Goal: Entertainment & Leisure: Consume media (video, audio)

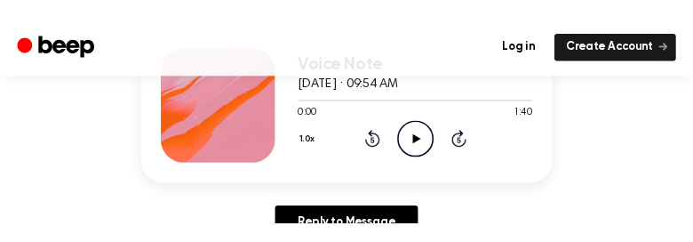
scroll to position [258, 0]
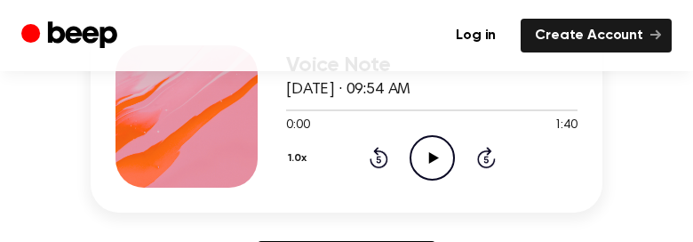
click at [426, 149] on icon "Play Audio" at bounding box center [432, 157] width 45 height 45
click at [425, 156] on icon "Pause Audio" at bounding box center [432, 157] width 45 height 45
click at [376, 159] on icon "Rewind 5 seconds" at bounding box center [379, 157] width 20 height 23
click at [434, 154] on icon "Play Audio" at bounding box center [432, 157] width 45 height 45
click at [434, 154] on icon at bounding box center [432, 158] width 8 height 12
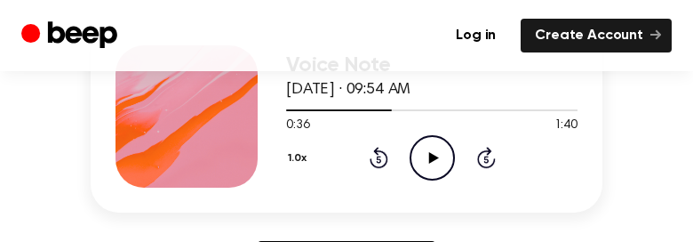
click at [380, 156] on icon "Rewind 5 seconds" at bounding box center [379, 157] width 20 height 23
click at [433, 168] on icon "Play Audio" at bounding box center [432, 157] width 45 height 45
click at [431, 161] on icon "Pause Audio" at bounding box center [432, 157] width 45 height 45
click at [431, 161] on icon at bounding box center [433, 158] width 10 height 12
click at [431, 161] on icon "Pause Audio" at bounding box center [432, 157] width 45 height 45
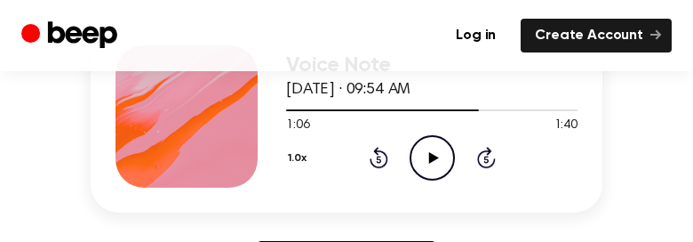
click at [372, 156] on icon "Rewind 5 seconds" at bounding box center [379, 157] width 20 height 23
click at [427, 154] on icon "Play Audio" at bounding box center [432, 157] width 45 height 45
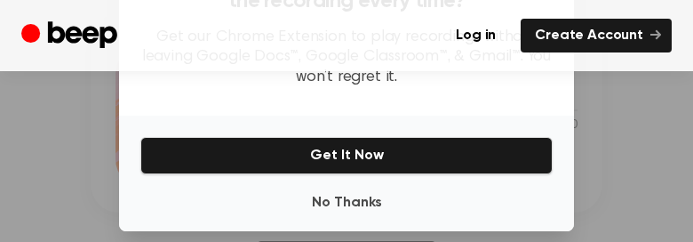
scroll to position [385, 0]
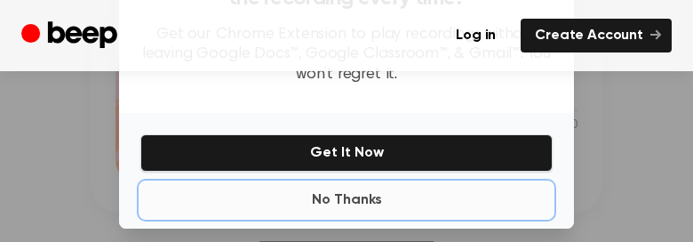
click at [350, 202] on button "No Thanks" at bounding box center [346, 200] width 412 height 36
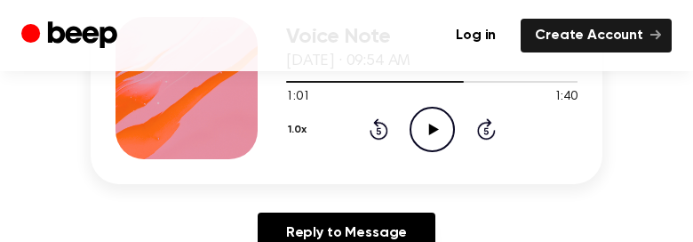
scroll to position [289, 0]
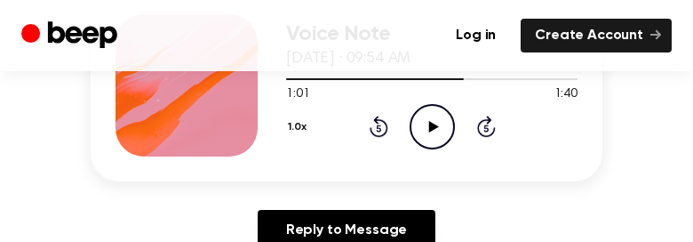
click at [430, 125] on icon at bounding box center [433, 127] width 10 height 12
click at [430, 125] on icon at bounding box center [432, 127] width 8 height 12
click at [377, 127] on icon at bounding box center [378, 128] width 4 height 7
click at [430, 132] on icon "Play Audio" at bounding box center [432, 126] width 45 height 45
click at [430, 132] on icon "Pause Audio" at bounding box center [432, 126] width 45 height 45
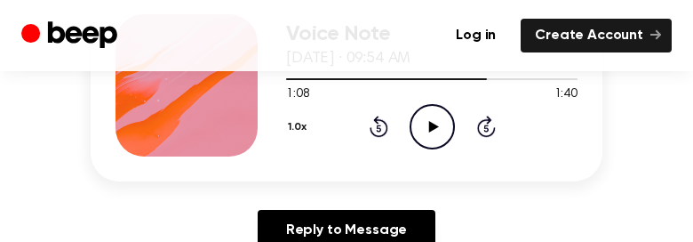
click at [376, 132] on icon "Rewind 5 seconds" at bounding box center [379, 126] width 20 height 23
click at [428, 129] on icon "Play Audio" at bounding box center [432, 126] width 45 height 45
click at [428, 129] on icon at bounding box center [432, 127] width 8 height 12
click at [379, 126] on icon "Rewind 5 seconds" at bounding box center [379, 126] width 20 height 23
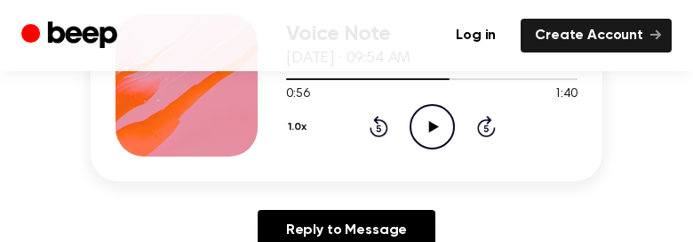
click at [435, 134] on icon "Play Audio" at bounding box center [432, 126] width 45 height 45
click at [435, 134] on icon "Pause Audio" at bounding box center [432, 126] width 45 height 45
click at [377, 129] on icon at bounding box center [378, 128] width 4 height 7
click at [424, 131] on icon "Play Audio" at bounding box center [432, 126] width 45 height 45
click at [430, 131] on icon at bounding box center [432, 127] width 8 height 12
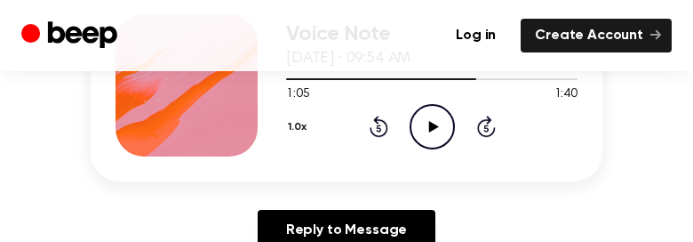
click at [379, 127] on icon at bounding box center [378, 128] width 4 height 7
click at [441, 121] on icon "Play Audio" at bounding box center [432, 126] width 45 height 45
click at [441, 121] on icon "Pause Audio" at bounding box center [432, 126] width 45 height 45
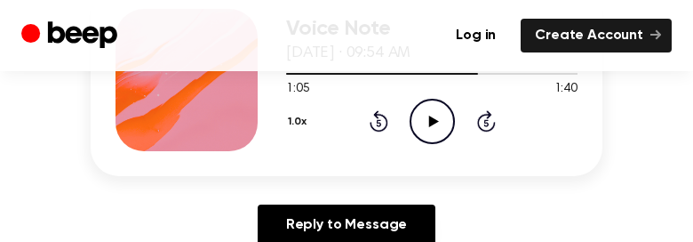
scroll to position [286, 0]
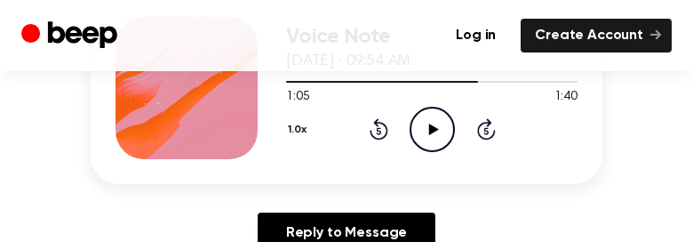
click at [437, 120] on icon "Play Audio" at bounding box center [432, 129] width 45 height 45
click at [437, 120] on icon "Pause Audio" at bounding box center [432, 129] width 45 height 45
click at [437, 120] on icon "Play Audio" at bounding box center [432, 129] width 45 height 45
click at [437, 120] on icon "Pause Audio" at bounding box center [432, 129] width 45 height 45
click at [388, 125] on div "1.0x Rewind 5 seconds Play Audio Skip 5 seconds" at bounding box center [432, 129] width 292 height 45
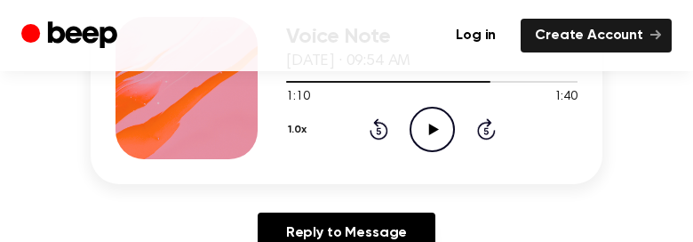
click at [377, 128] on icon at bounding box center [378, 131] width 4 height 7
click at [425, 127] on icon "Play Audio" at bounding box center [432, 129] width 45 height 45
click at [425, 127] on icon "Pause Audio" at bounding box center [432, 129] width 45 height 45
click at [376, 127] on icon "Rewind 5 seconds" at bounding box center [379, 128] width 20 height 23
click at [433, 125] on icon at bounding box center [433, 130] width 10 height 12
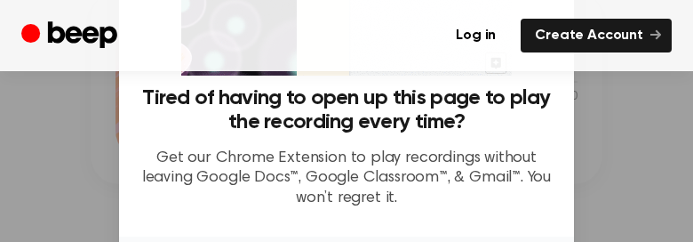
scroll to position [400, 0]
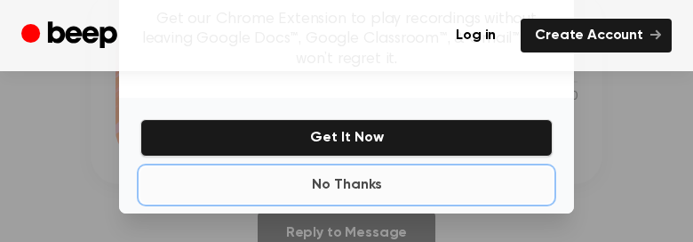
click at [358, 186] on button "No Thanks" at bounding box center [346, 185] width 412 height 36
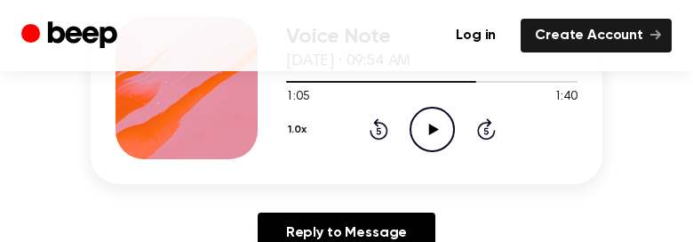
click at [423, 129] on icon "Play Audio" at bounding box center [432, 129] width 45 height 45
click at [430, 123] on icon "Pause Audio" at bounding box center [432, 129] width 45 height 45
click at [376, 130] on icon at bounding box center [378, 131] width 4 height 7
click at [424, 124] on icon "Play Audio" at bounding box center [432, 129] width 45 height 45
click at [396, 127] on div "1.0x Rewind 5 seconds Pause Audio Skip 5 seconds" at bounding box center [432, 129] width 292 height 45
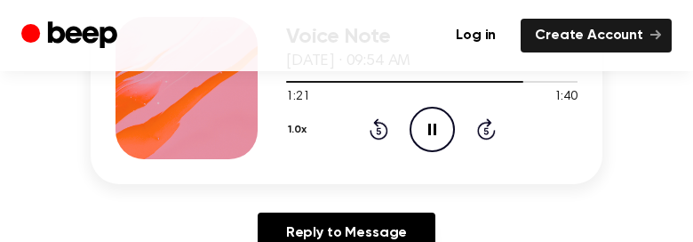
click at [378, 131] on icon at bounding box center [378, 131] width 4 height 7
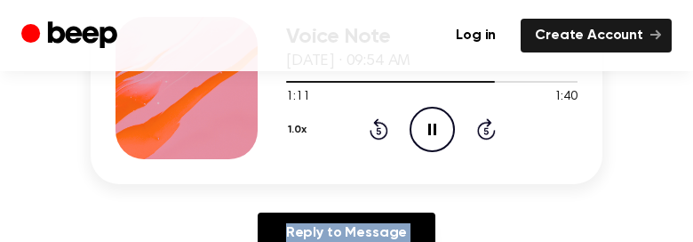
click at [378, 131] on icon at bounding box center [378, 131] width 4 height 7
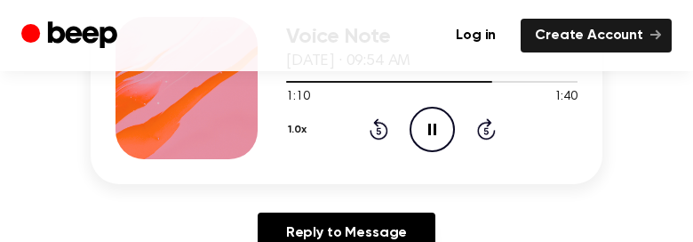
click at [433, 129] on icon "Pause Audio" at bounding box center [432, 129] width 45 height 45
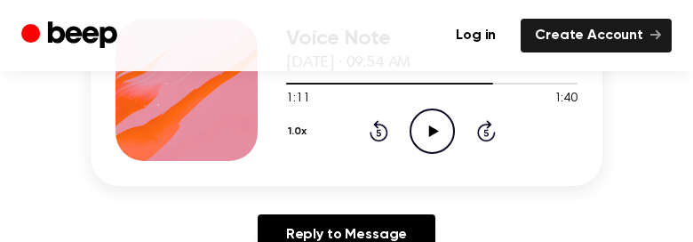
scroll to position [283, 0]
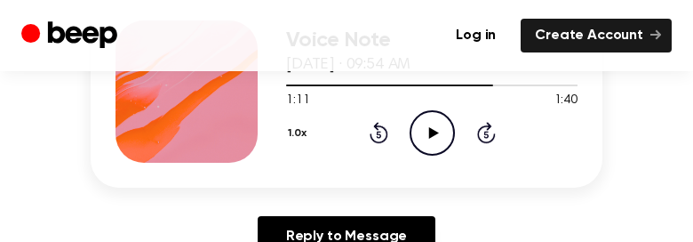
click at [376, 135] on icon "Rewind 5 seconds" at bounding box center [379, 132] width 20 height 23
click at [434, 138] on icon "Play Audio" at bounding box center [432, 132] width 45 height 45
click at [435, 129] on icon at bounding box center [432, 133] width 8 height 12
click at [384, 127] on icon at bounding box center [379, 132] width 19 height 21
click at [439, 138] on icon "Play Audio" at bounding box center [432, 132] width 45 height 45
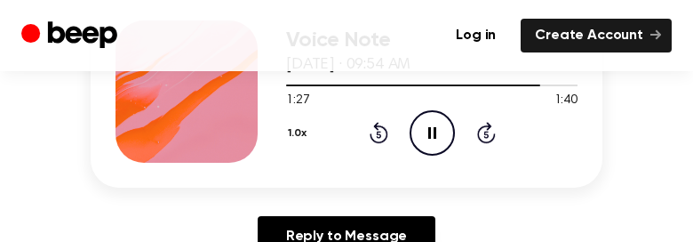
click at [439, 138] on icon "Pause Audio" at bounding box center [432, 132] width 45 height 45
click at [376, 134] on icon "Rewind 5 seconds" at bounding box center [379, 132] width 20 height 23
click at [432, 137] on icon "Play Audio" at bounding box center [432, 132] width 45 height 45
click at [377, 133] on icon at bounding box center [378, 135] width 4 height 7
click at [377, 134] on icon at bounding box center [378, 135] width 4 height 7
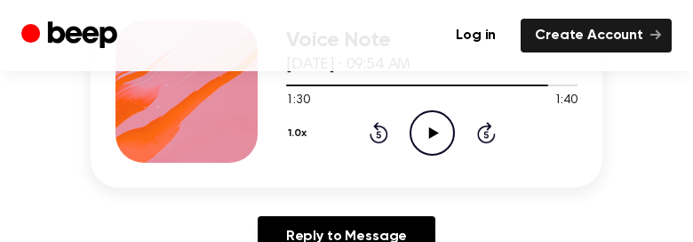
click at [436, 141] on icon "Play Audio" at bounding box center [432, 132] width 45 height 45
click at [424, 133] on icon "Pause Audio" at bounding box center [432, 132] width 45 height 45
click at [436, 128] on icon "Play Audio" at bounding box center [432, 132] width 45 height 45
click at [436, 128] on icon "Pause Audio" at bounding box center [432, 132] width 45 height 45
click at [371, 132] on icon "Rewind 5 seconds" at bounding box center [379, 132] width 20 height 23
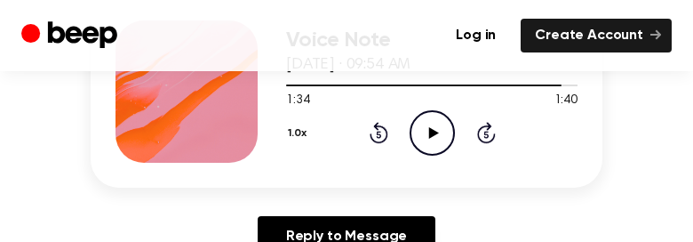
click at [443, 137] on icon "Play Audio" at bounding box center [432, 132] width 45 height 45
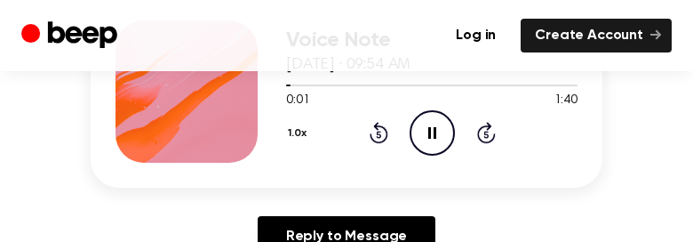
click at [443, 137] on icon "Pause Audio" at bounding box center [432, 132] width 45 height 45
click at [545, 84] on div at bounding box center [432, 85] width 292 height 2
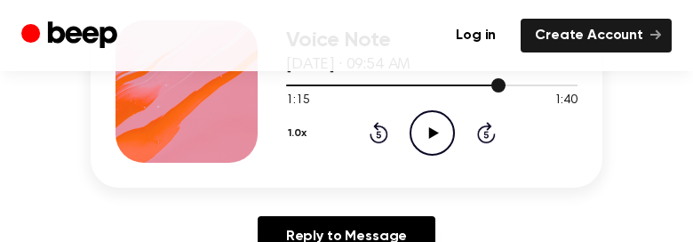
click at [545, 84] on div at bounding box center [432, 85] width 292 height 2
click at [438, 135] on icon "Play Audio" at bounding box center [432, 132] width 45 height 45
click at [372, 132] on icon "Rewind 5 seconds" at bounding box center [379, 132] width 20 height 23
click at [428, 133] on icon "Play Audio" at bounding box center [432, 132] width 45 height 45
click at [428, 133] on icon at bounding box center [432, 133] width 8 height 12
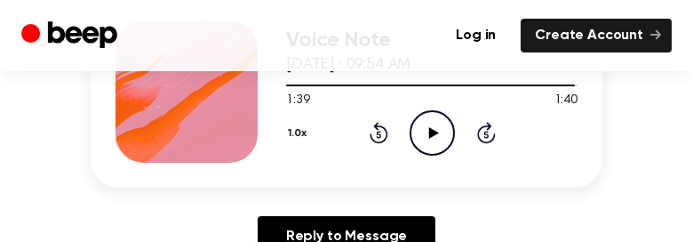
click at [290, 129] on button "1.0x" at bounding box center [300, 133] width 28 height 30
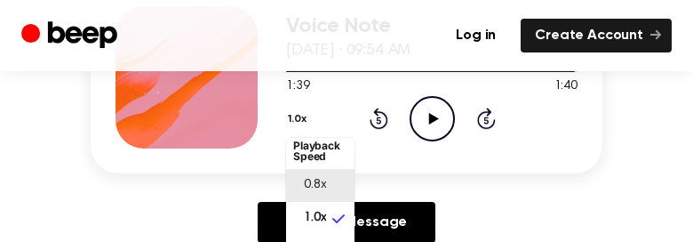
scroll to position [0, 0]
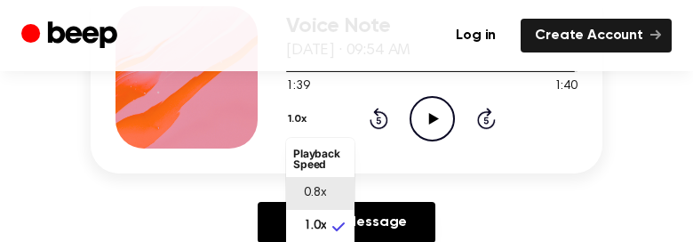
click at [318, 201] on span "0.8x" at bounding box center [315, 193] width 22 height 19
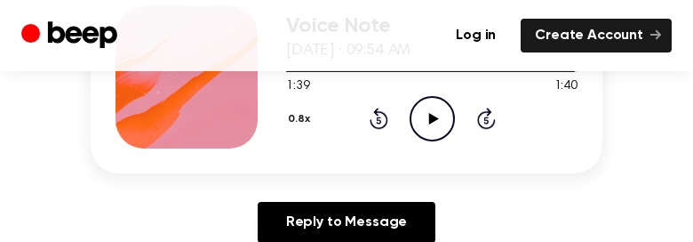
click at [377, 118] on icon at bounding box center [378, 120] width 4 height 7
click at [434, 125] on icon "Play Audio" at bounding box center [432, 118] width 45 height 45
click at [434, 125] on icon "Pause Audio" at bounding box center [432, 118] width 45 height 45
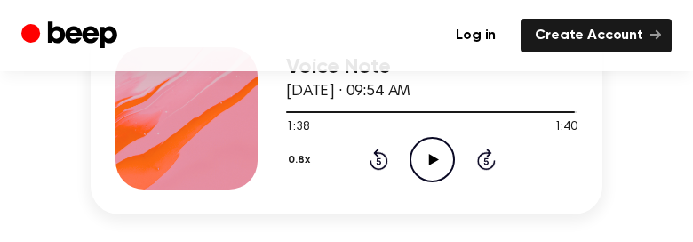
scroll to position [255, 0]
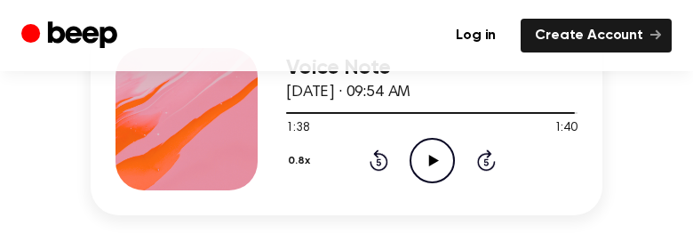
click at [376, 156] on icon at bounding box center [379, 159] width 19 height 21
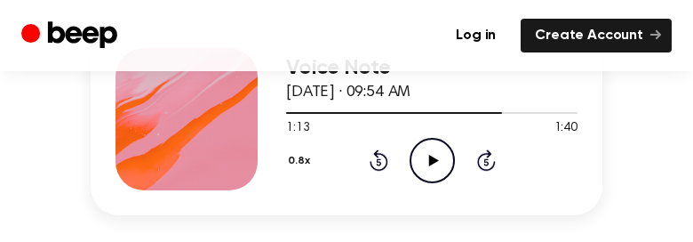
click at [376, 156] on icon at bounding box center [379, 159] width 19 height 21
click at [433, 161] on icon at bounding box center [433, 161] width 10 height 12
click at [438, 156] on icon "Pause Audio" at bounding box center [432, 160] width 45 height 45
click at [437, 164] on icon "Play Audio" at bounding box center [432, 160] width 45 height 45
click at [430, 161] on icon at bounding box center [432, 161] width 8 height 12
